Goal: Navigation & Orientation: Find specific page/section

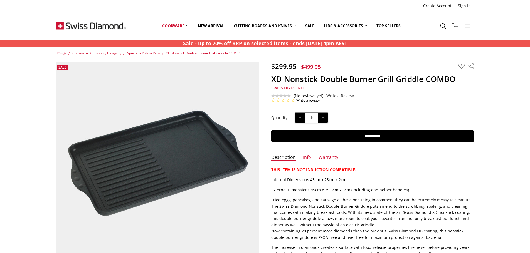
click at [149, 52] on span "Specialty Pots & Pans" at bounding box center [143, 53] width 33 height 5
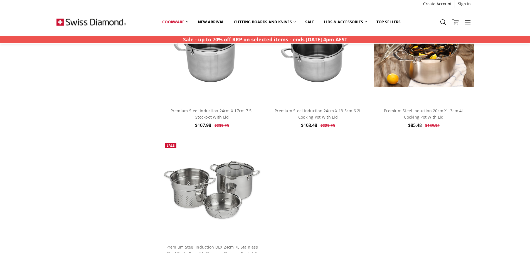
scroll to position [1781, 0]
